Goal: Information Seeking & Learning: Find specific fact

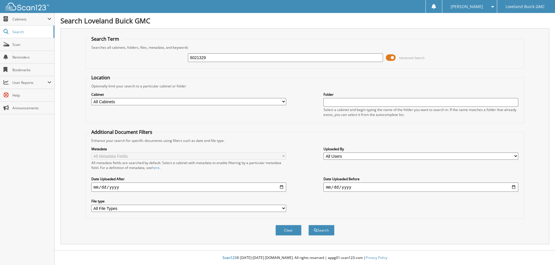
type input "6021329"
click at [308, 225] on button "Search" at bounding box center [321, 230] width 26 height 11
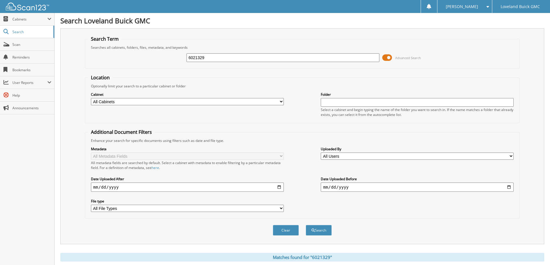
click at [215, 62] on div "6021329" at bounding box center [283, 58] width 193 height 10
click at [216, 59] on input "6021329" at bounding box center [283, 57] width 193 height 9
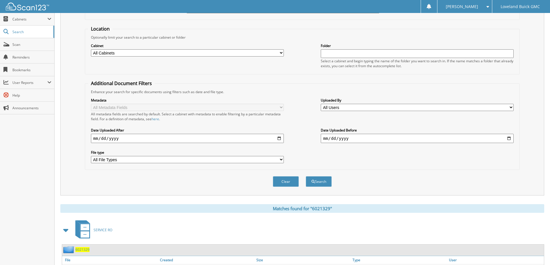
scroll to position [80, 0]
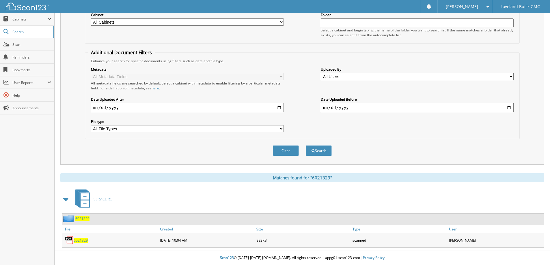
click at [77, 241] on span "6021329" at bounding box center [81, 240] width 14 height 5
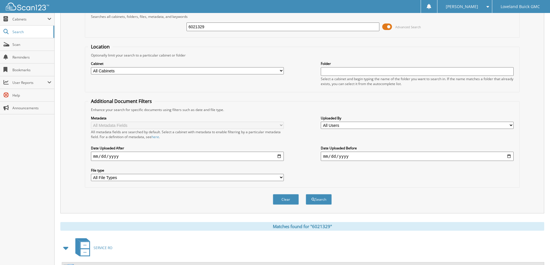
scroll to position [0, 0]
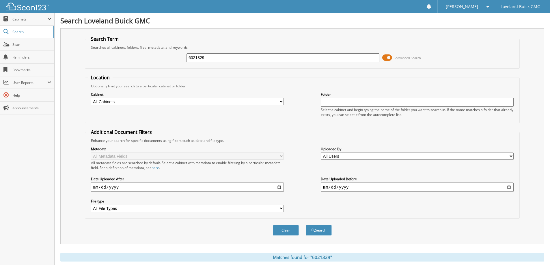
click at [298, 55] on input "6021329" at bounding box center [283, 57] width 193 height 9
type input "6021398"
click at [306, 225] on button "Search" at bounding box center [319, 230] width 26 height 11
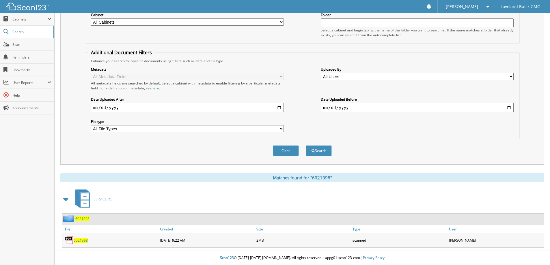
click at [80, 241] on span "6021398" at bounding box center [81, 240] width 14 height 5
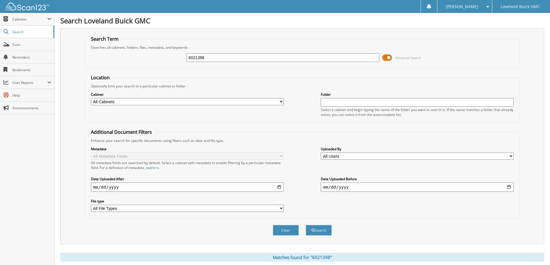
click at [203, 56] on input "6021398" at bounding box center [283, 57] width 193 height 9
type input "6020506"
click at [306, 225] on button "Search" at bounding box center [319, 230] width 26 height 11
click at [213, 63] on div "6020506 Advanced Search" at bounding box center [302, 58] width 429 height 16
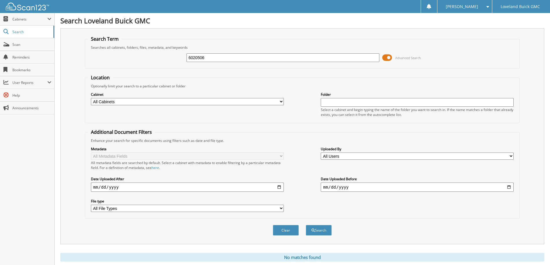
click at [212, 59] on input "6020506" at bounding box center [283, 57] width 193 height 9
type input "6021425"
click at [306, 225] on button "Search" at bounding box center [319, 230] width 26 height 11
click at [216, 58] on input "6021425" at bounding box center [283, 57] width 193 height 9
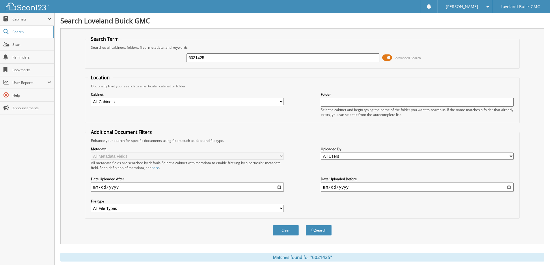
click at [216, 58] on input "6021425" at bounding box center [283, 57] width 193 height 9
type input "6021460"
click at [306, 225] on button "Search" at bounding box center [319, 230] width 26 height 11
click at [202, 53] on div "6021460 Advanced Search" at bounding box center [302, 58] width 429 height 16
click at [205, 59] on input "6021460" at bounding box center [283, 57] width 193 height 9
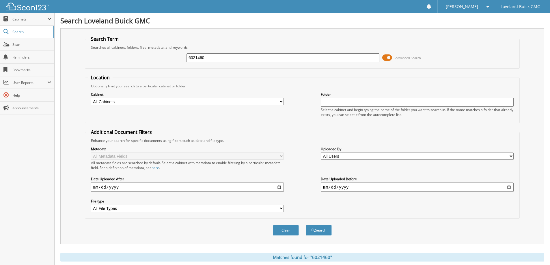
click at [205, 59] on input "6021460" at bounding box center [283, 57] width 193 height 9
type input "6021497"
click at [306, 225] on button "Search" at bounding box center [319, 230] width 26 height 11
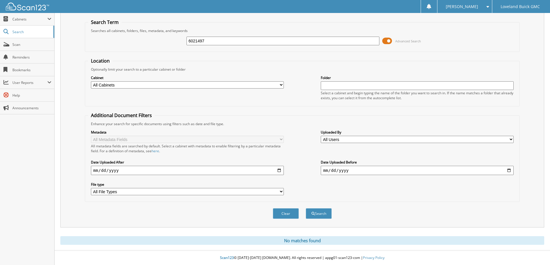
click at [213, 43] on input "6021497" at bounding box center [283, 41] width 193 height 9
type input "6020895"
click at [306, 209] on button "Search" at bounding box center [319, 214] width 26 height 11
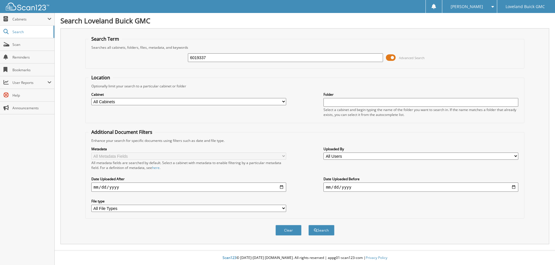
type input "6019337"
click at [308, 225] on button "Search" at bounding box center [321, 230] width 26 height 11
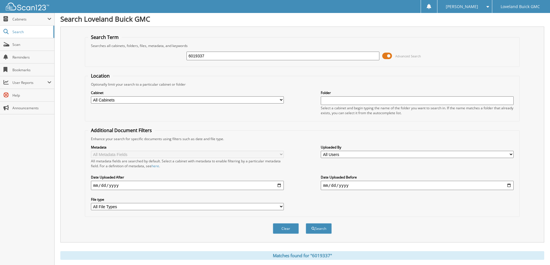
scroll to position [80, 0]
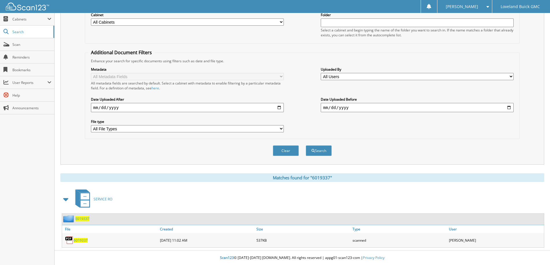
click at [83, 240] on span "6019337" at bounding box center [81, 240] width 14 height 5
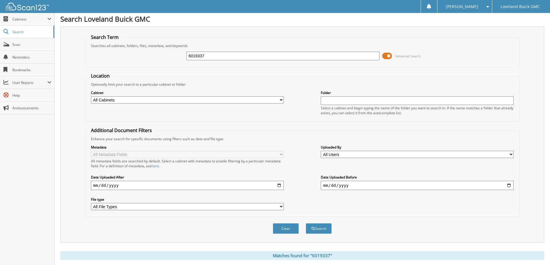
scroll to position [0, 0]
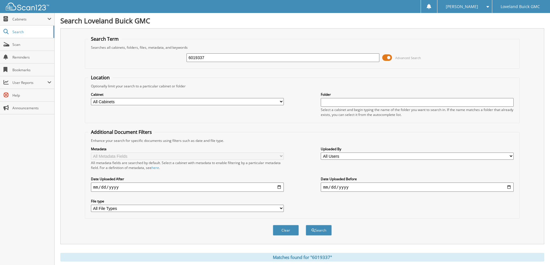
click at [214, 61] on input "6019337" at bounding box center [283, 57] width 193 height 9
type input "6021129"
click at [306, 225] on button "Search" at bounding box center [319, 230] width 26 height 11
click at [209, 55] on input "6020895" at bounding box center [283, 57] width 193 height 9
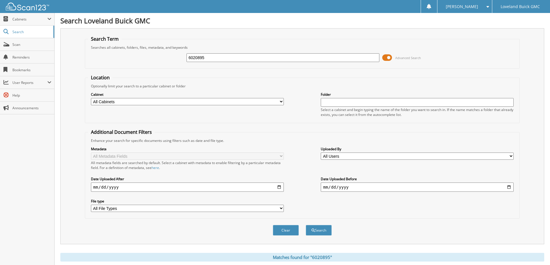
click at [209, 55] on input "6020895" at bounding box center [283, 57] width 193 height 9
type input "6020918"
click at [306, 225] on button "Search" at bounding box center [319, 230] width 26 height 11
click at [201, 61] on input "6020918" at bounding box center [283, 57] width 193 height 9
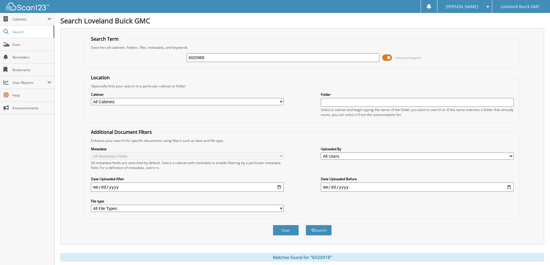
type input "6020968"
click at [306, 225] on button "Search" at bounding box center [319, 230] width 26 height 11
click at [213, 61] on input "6020968" at bounding box center [283, 57] width 193 height 9
type input "6021375"
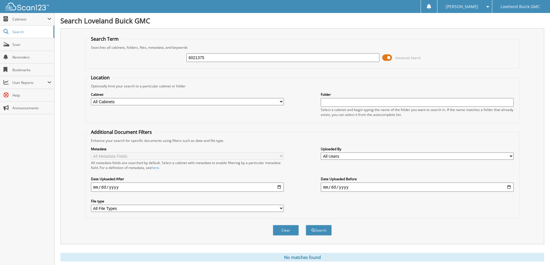
click at [306, 225] on button "Search" at bounding box center [319, 230] width 26 height 11
click at [226, 55] on input "6021375" at bounding box center [283, 57] width 193 height 9
type input "6021389"
click at [306, 225] on button "Search" at bounding box center [319, 230] width 26 height 11
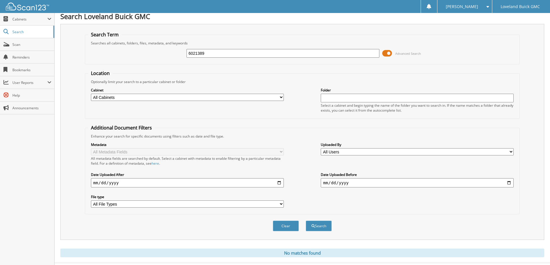
scroll to position [17, 0]
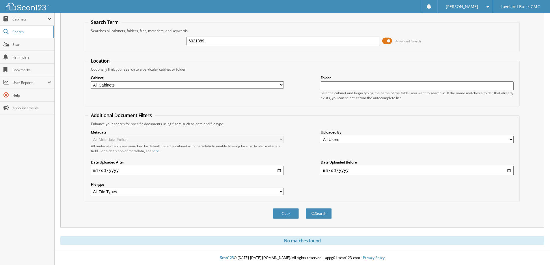
click at [239, 38] on input "6021389" at bounding box center [283, 41] width 193 height 9
type input "6021410"
click at [306, 209] on button "Search" at bounding box center [319, 214] width 26 height 11
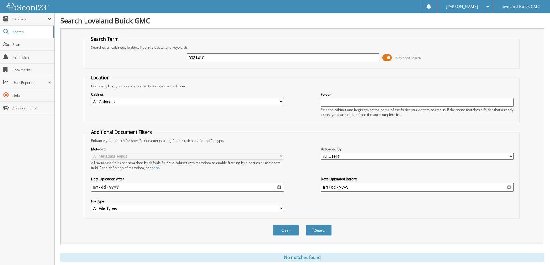
click at [212, 57] on input "6021410" at bounding box center [283, 57] width 193 height 9
type input "6021429"
click at [306, 225] on button "Search" at bounding box center [319, 230] width 26 height 11
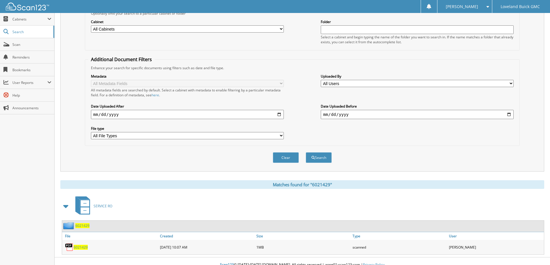
scroll to position [80, 0]
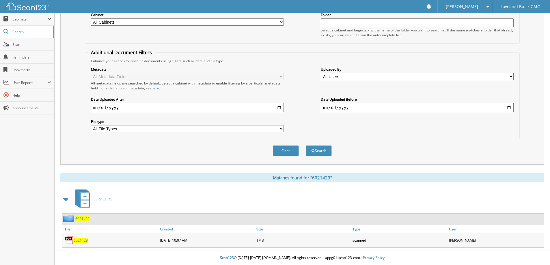
click at [82, 240] on span "6021429" at bounding box center [81, 240] width 14 height 5
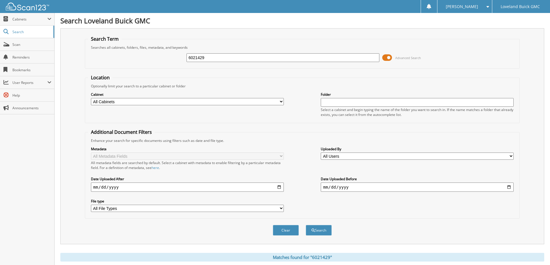
click at [220, 63] on div "6021429 Advanced Search" at bounding box center [302, 58] width 429 height 16
click at [220, 57] on input "6021429" at bounding box center [283, 57] width 193 height 9
type input "6020935"
click at [306, 225] on button "Search" at bounding box center [319, 230] width 26 height 11
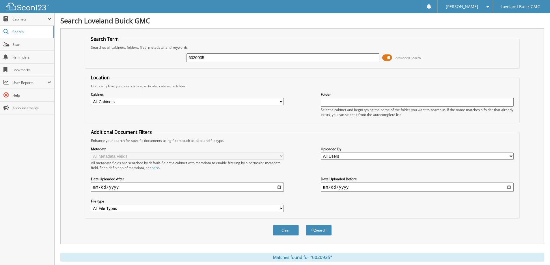
click at [206, 58] on input "6020935" at bounding box center [283, 57] width 193 height 9
type input "6021129"
click at [306, 225] on button "Search" at bounding box center [319, 230] width 26 height 11
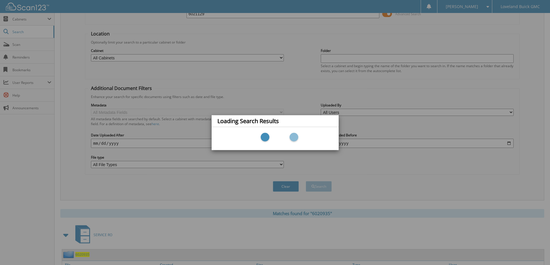
scroll to position [58, 0]
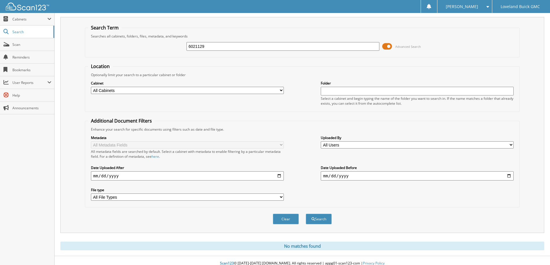
scroll to position [17, 0]
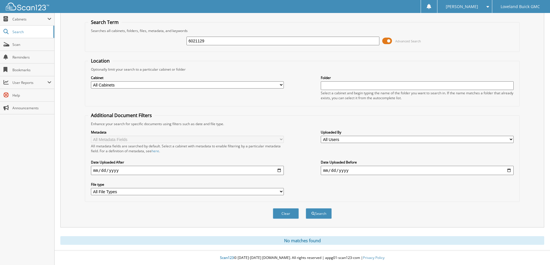
click at [215, 41] on input "6021129" at bounding box center [283, 41] width 193 height 9
type input "6021363"
click at [306, 209] on button "Search" at bounding box center [319, 214] width 26 height 11
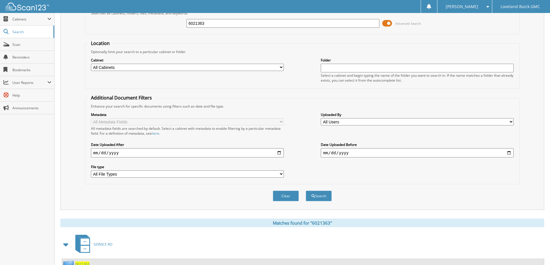
scroll to position [80, 0]
